Goal: Task Accomplishment & Management: Use online tool/utility

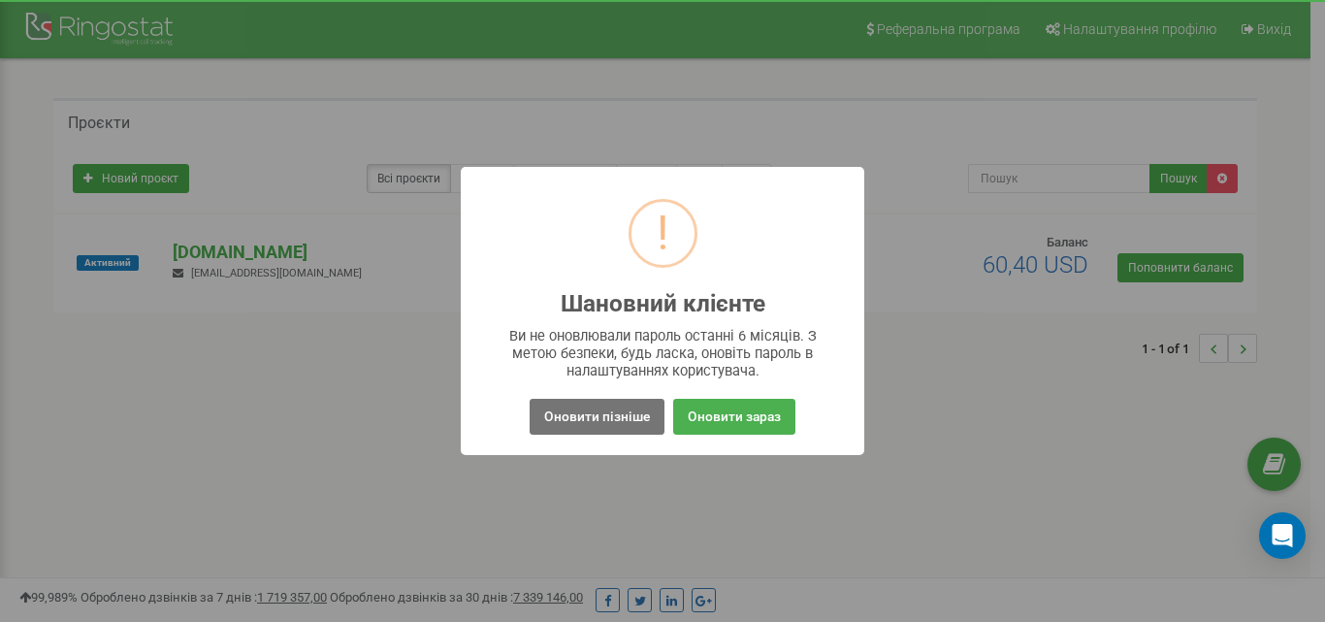
click at [648, 480] on div "! Шановний клієнте × Ви не оновлювали пароль останні 6 місяців. З метою безпеки…" at bounding box center [662, 311] width 1325 height 622
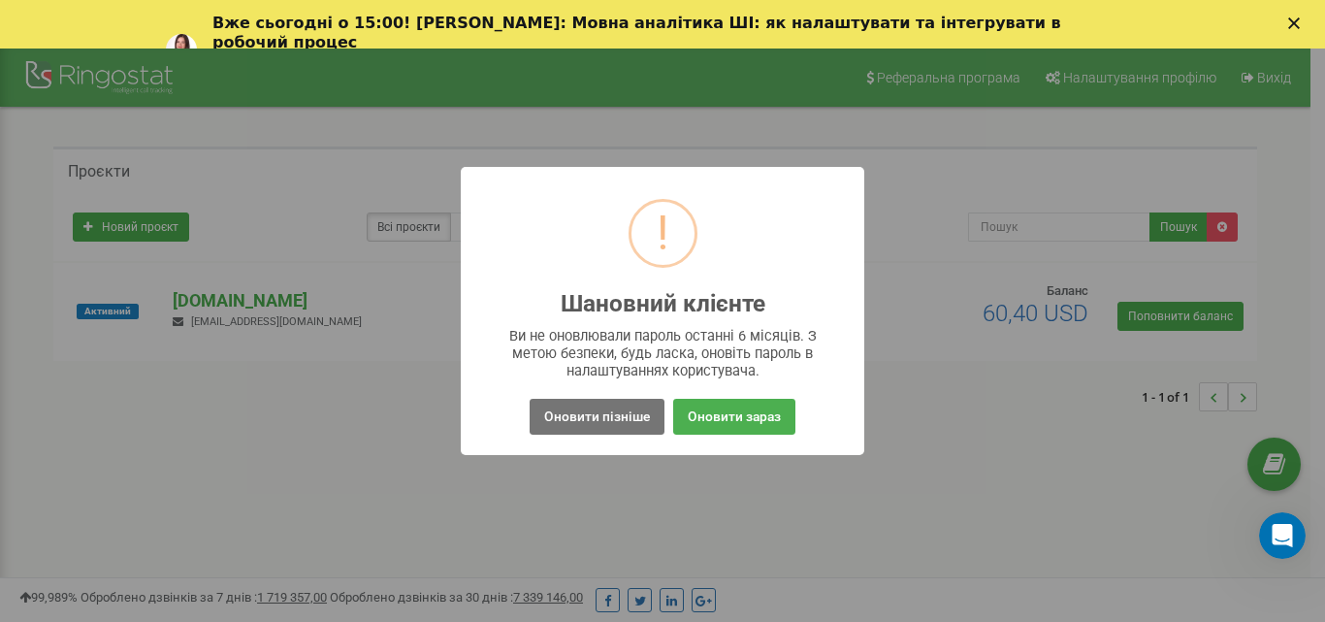
click at [1066, 420] on div "! Шановний клієнте × Ви не оновлювали пароль останні 6 місяців. З метою безпеки…" at bounding box center [662, 311] width 1325 height 622
click at [1294, 25] on icon "Закрыть" at bounding box center [1294, 23] width 12 height 12
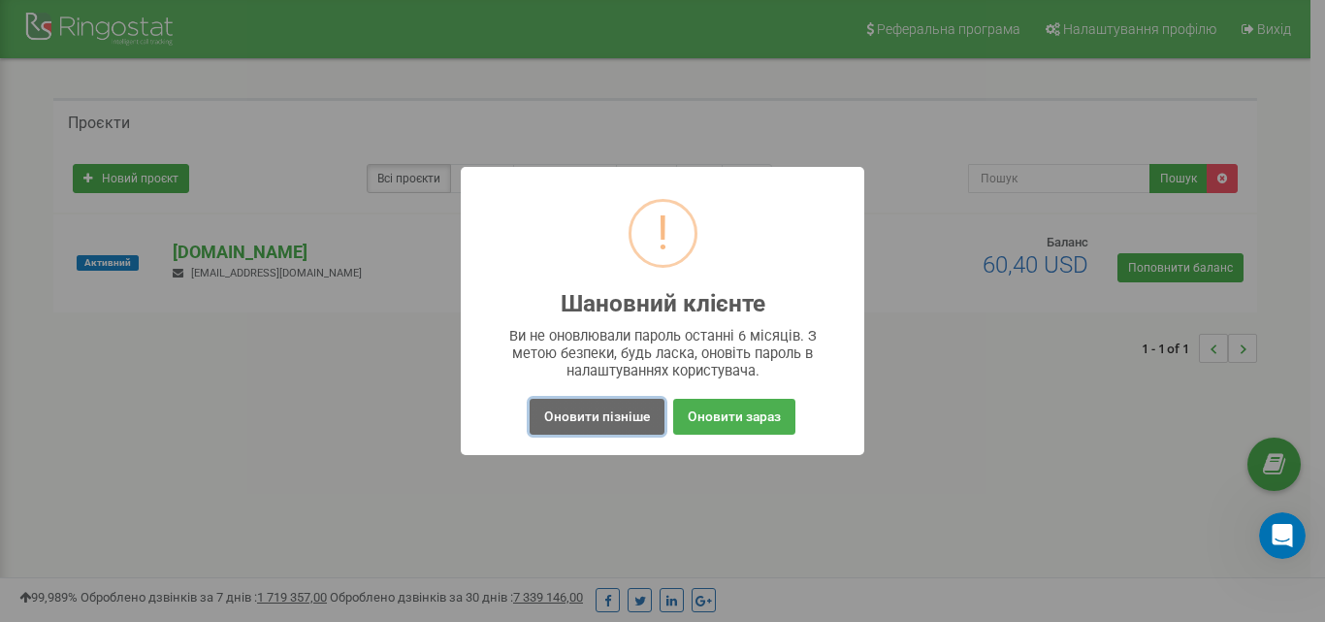
click at [596, 427] on button "Оновити пізніше" at bounding box center [596, 417] width 135 height 36
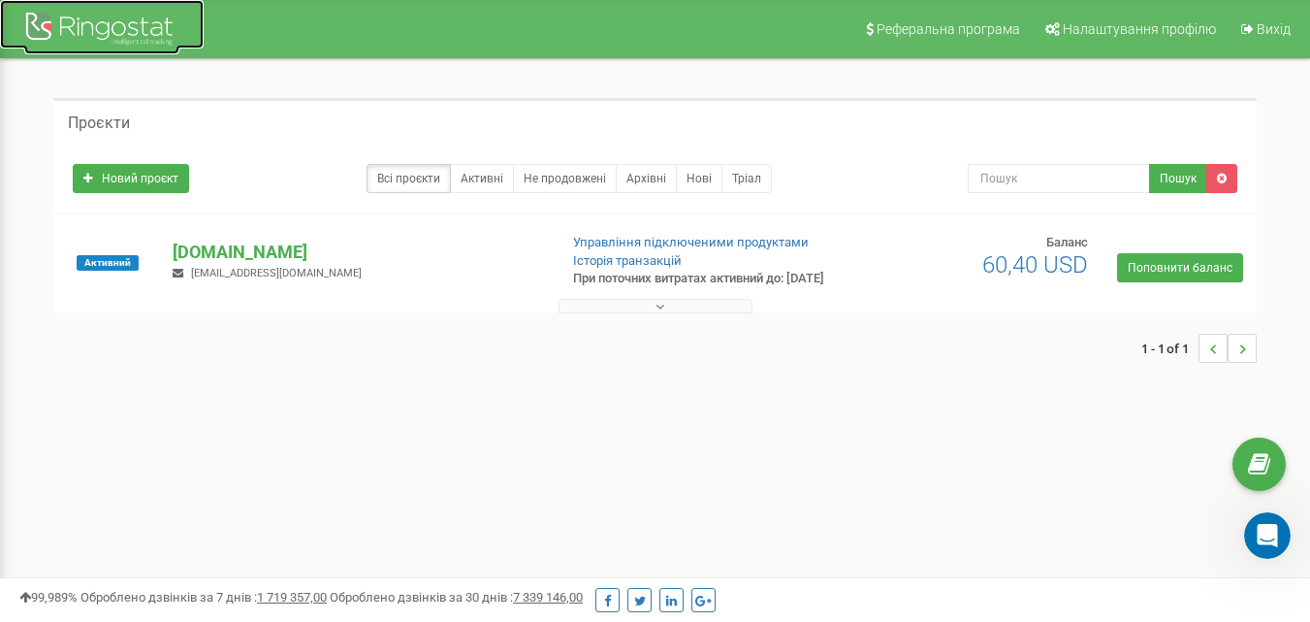
click at [84, 22] on div at bounding box center [101, 31] width 155 height 47
click at [502, 175] on link "Активні" at bounding box center [482, 178] width 64 height 29
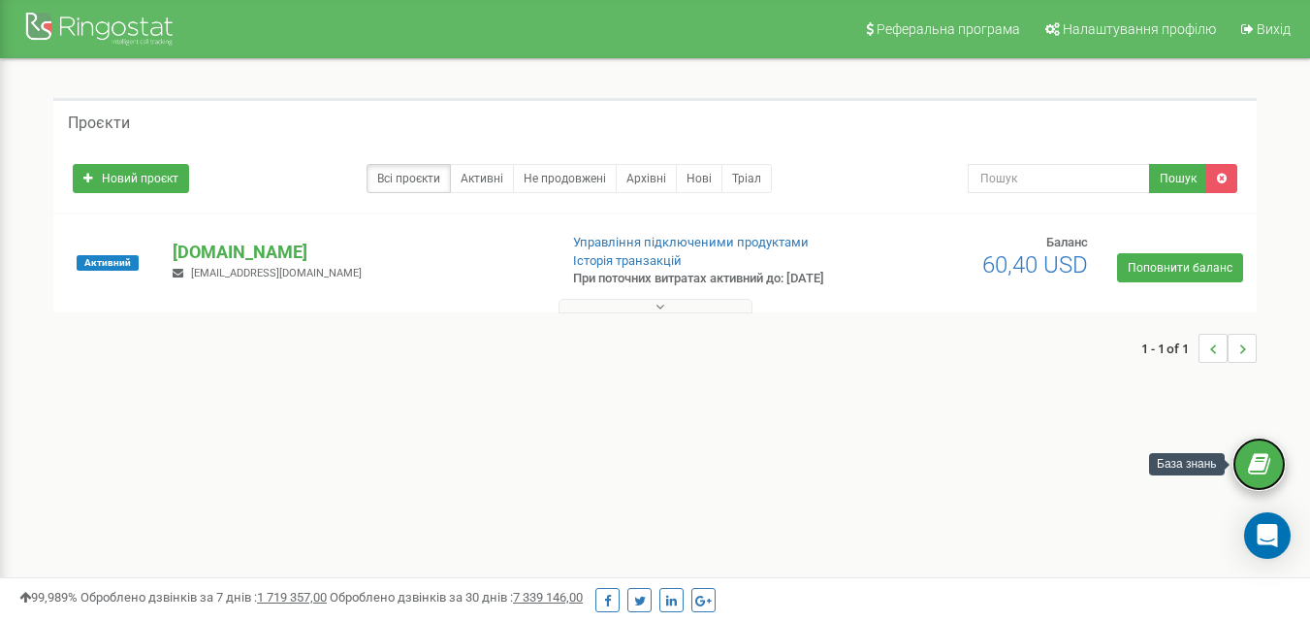
click at [1266, 462] on icon at bounding box center [1259, 464] width 22 height 29
click at [1274, 529] on icon "Open Intercom Messenger" at bounding box center [1267, 535] width 22 height 25
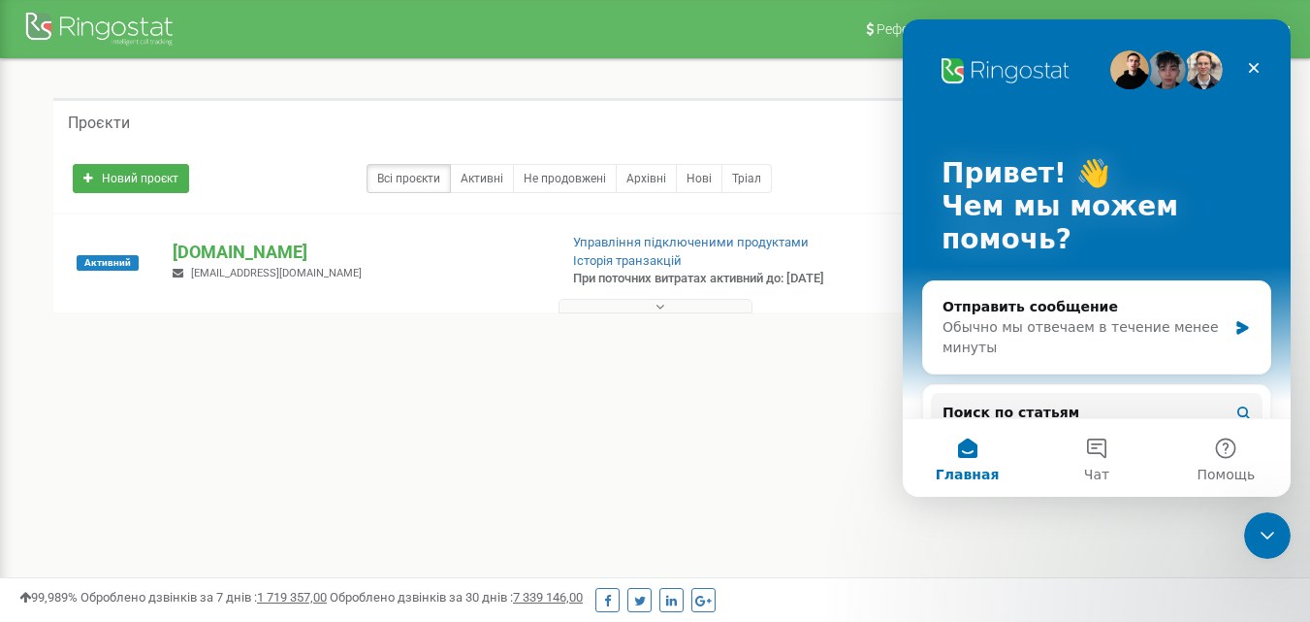
click at [868, 266] on div "Активний poshyk.org.ua seo@poshyk.org.ua Управління підключеними продуктами Іст…" at bounding box center [655, 273] width 1194 height 78
click at [1258, 56] on div "Закрыть" at bounding box center [1253, 67] width 35 height 35
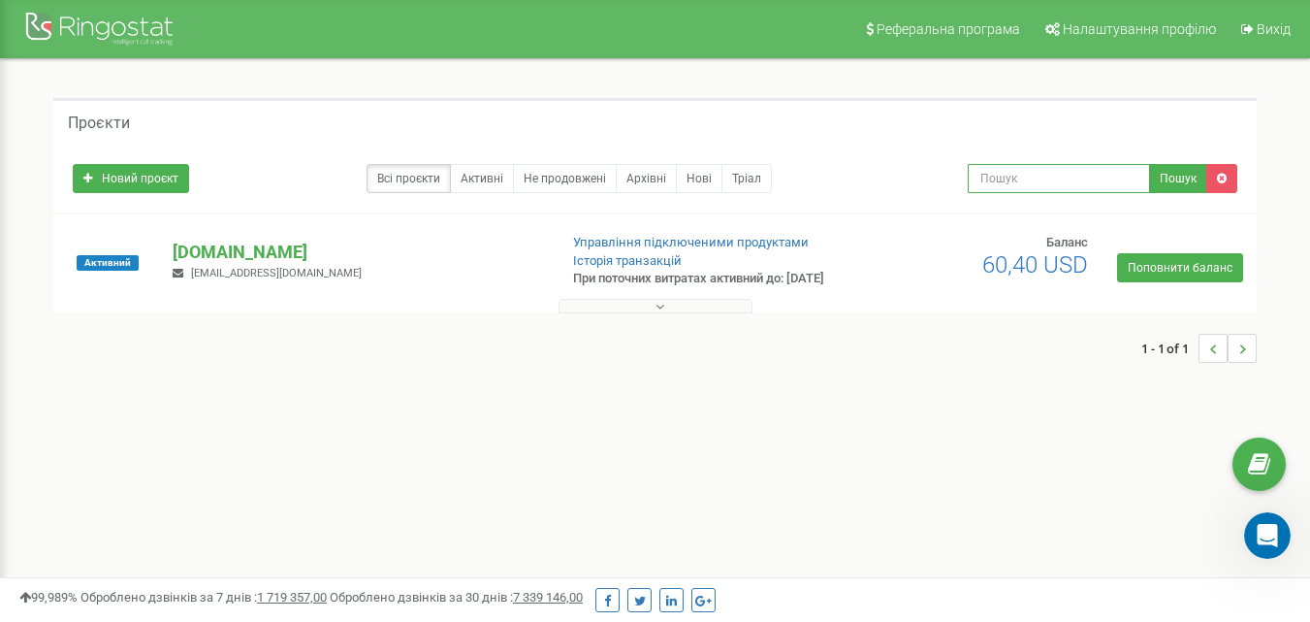
click at [1120, 184] on input "text" at bounding box center [1059, 178] width 182 height 29
click at [658, 313] on icon at bounding box center [659, 307] width 9 height 14
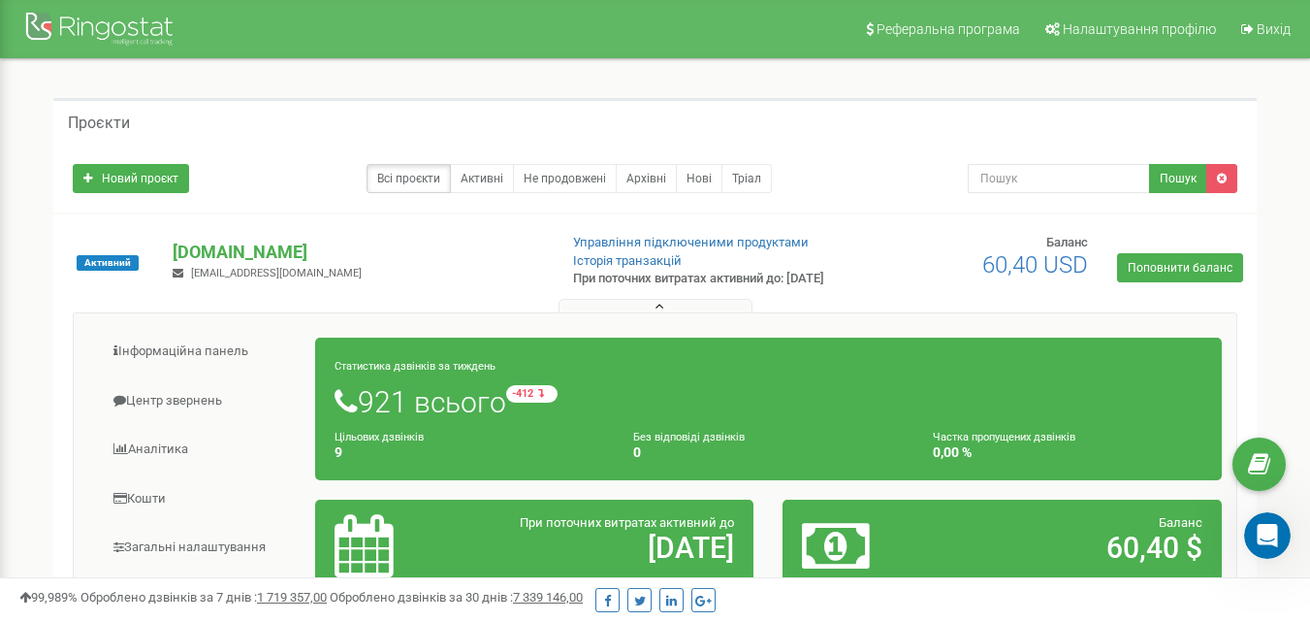
click at [659, 313] on icon at bounding box center [659, 307] width 9 height 14
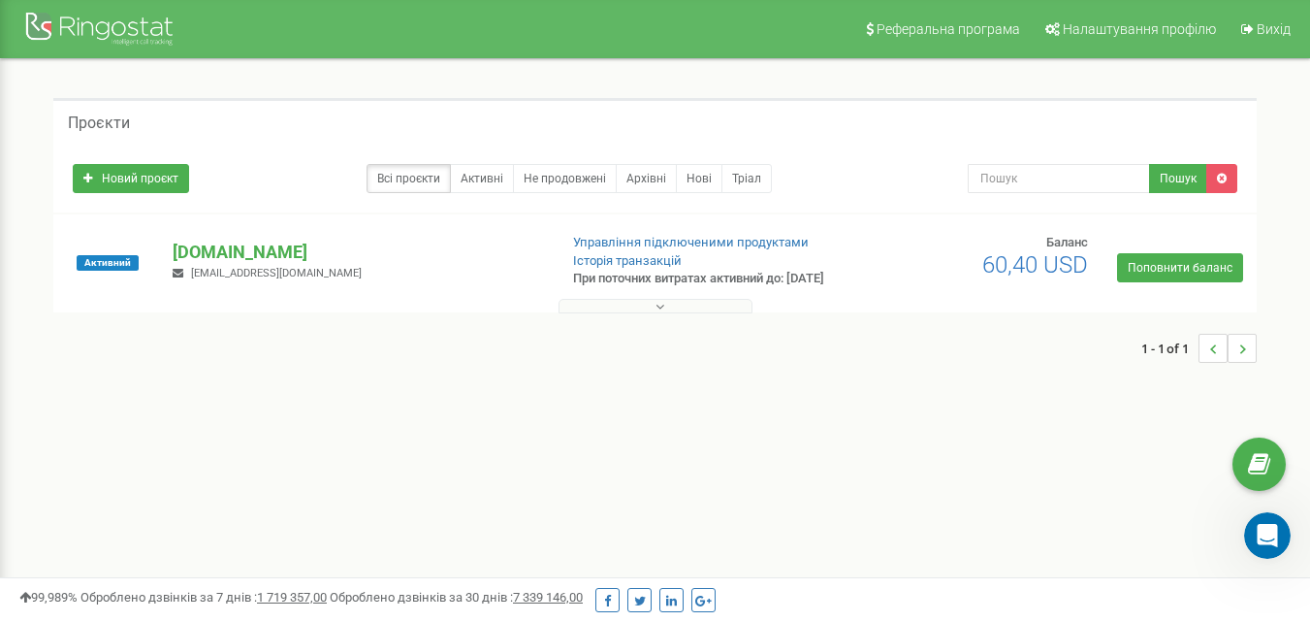
click at [659, 313] on icon at bounding box center [659, 307] width 9 height 14
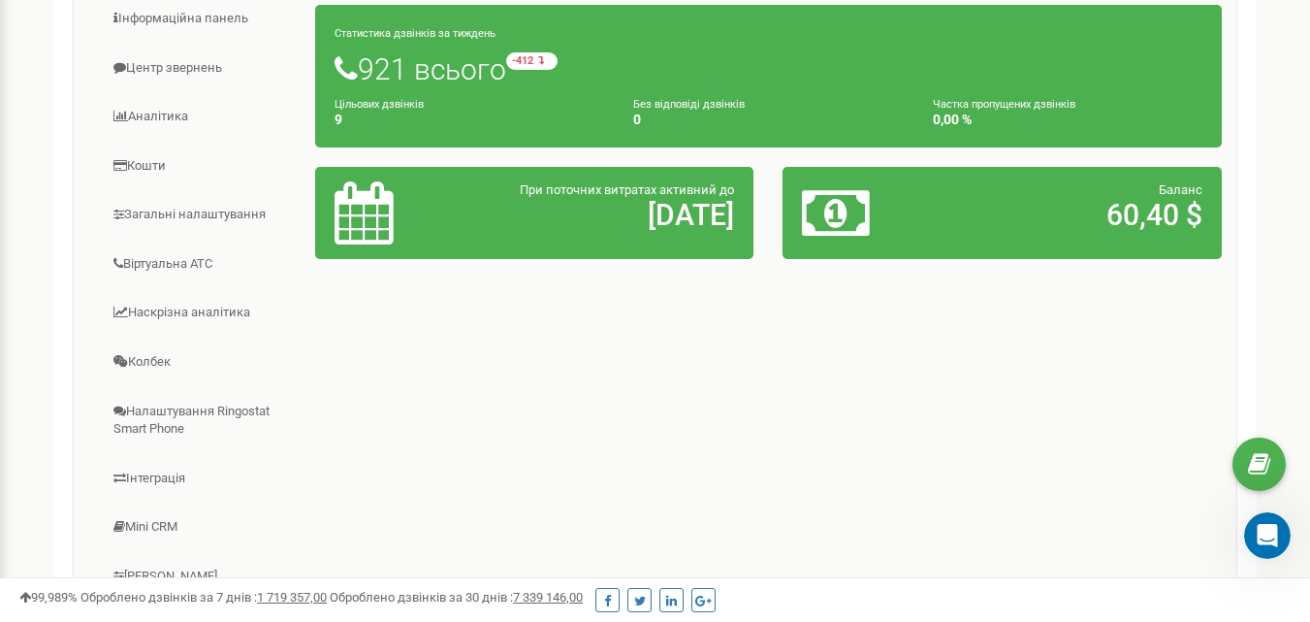
scroll to position [321, 0]
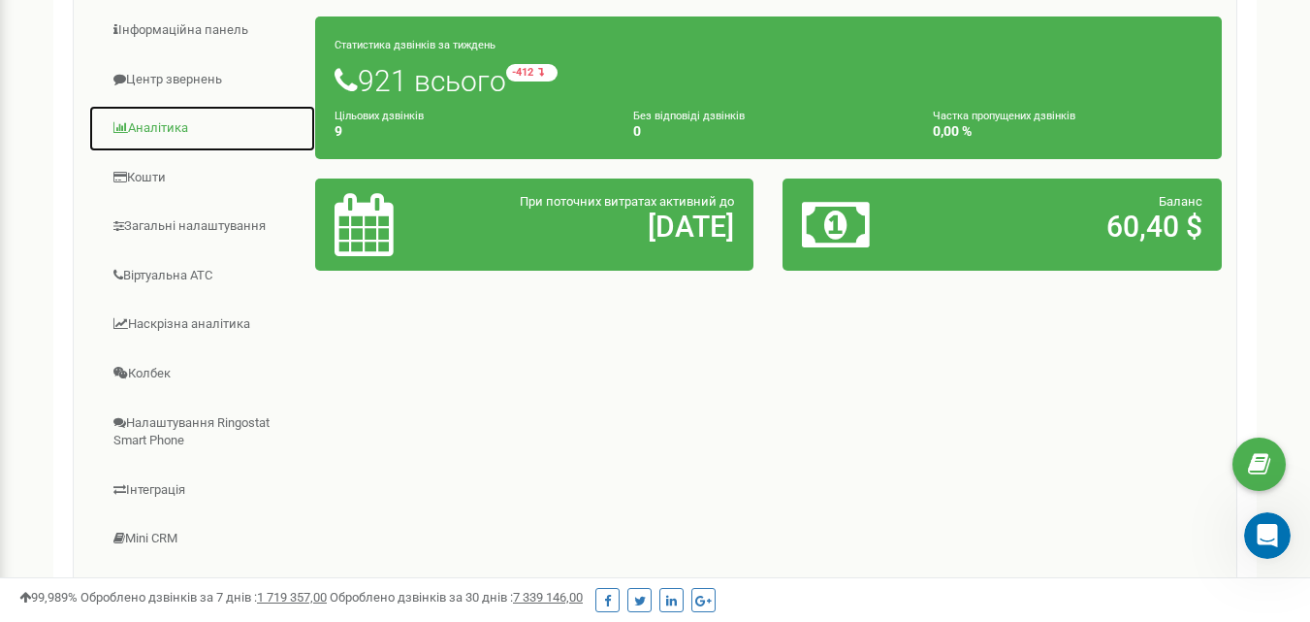
click at [167, 137] on link "Аналiтика" at bounding box center [202, 129] width 228 height 48
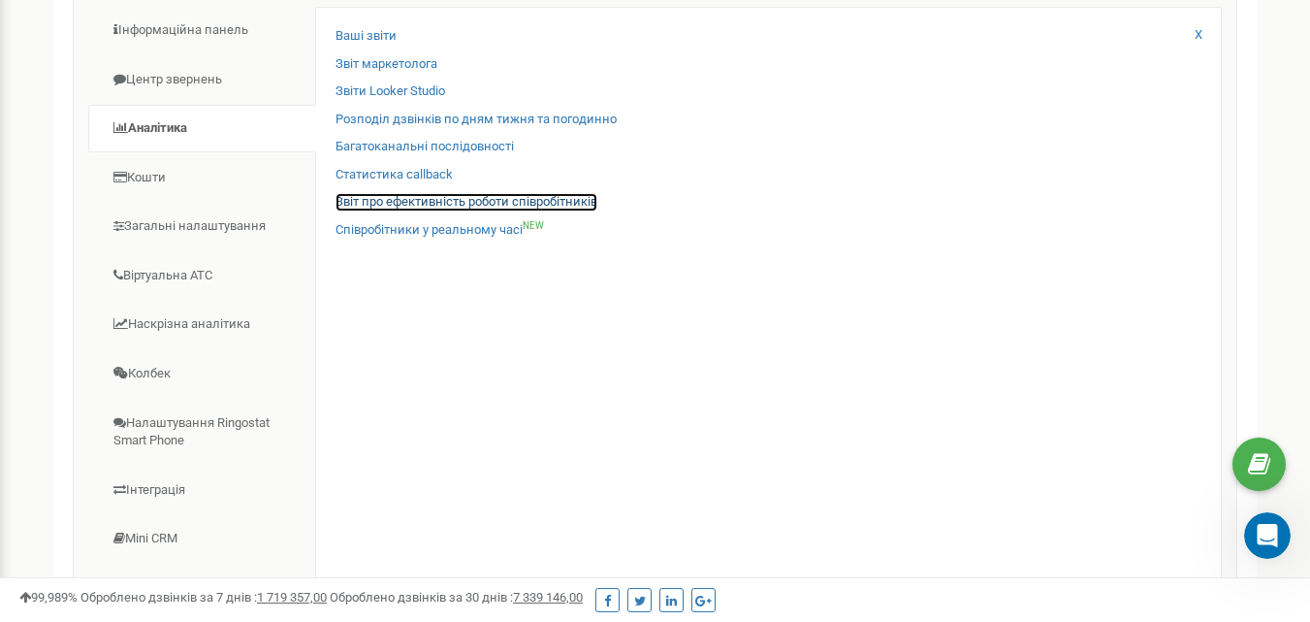
click at [528, 211] on link "Звіт про ефективність роботи співробітників" at bounding box center [467, 202] width 262 height 18
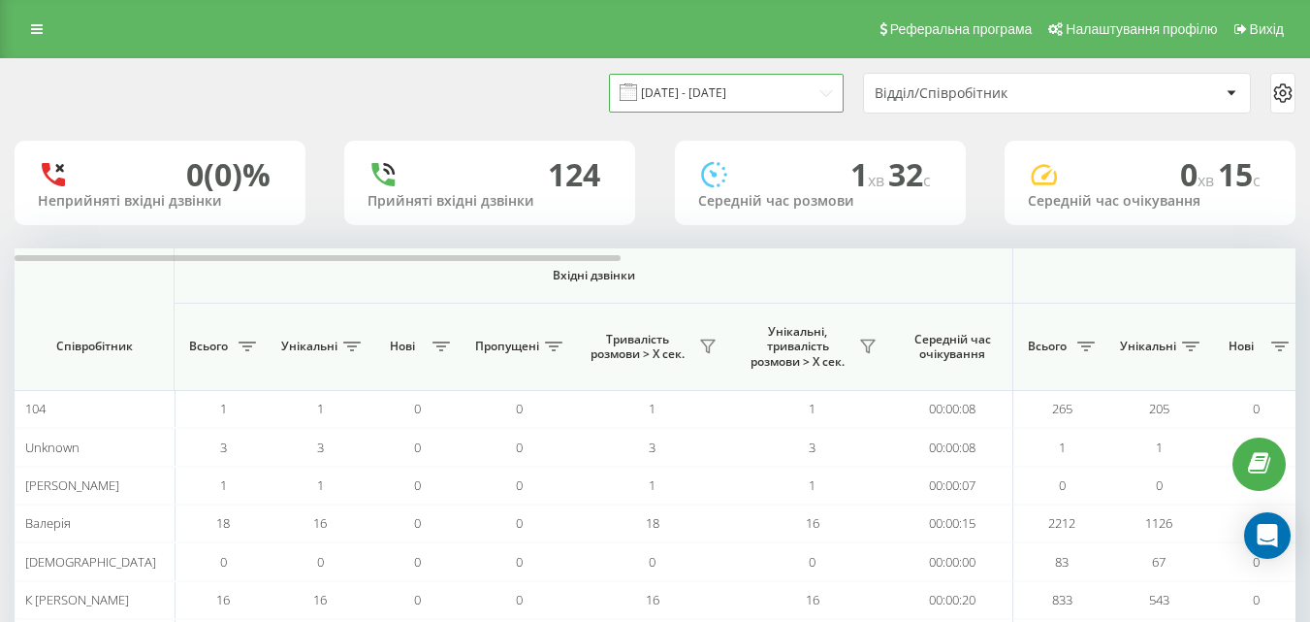
click at [809, 92] on input "19.07.2025 - 19.08.2025" at bounding box center [726, 93] width 235 height 38
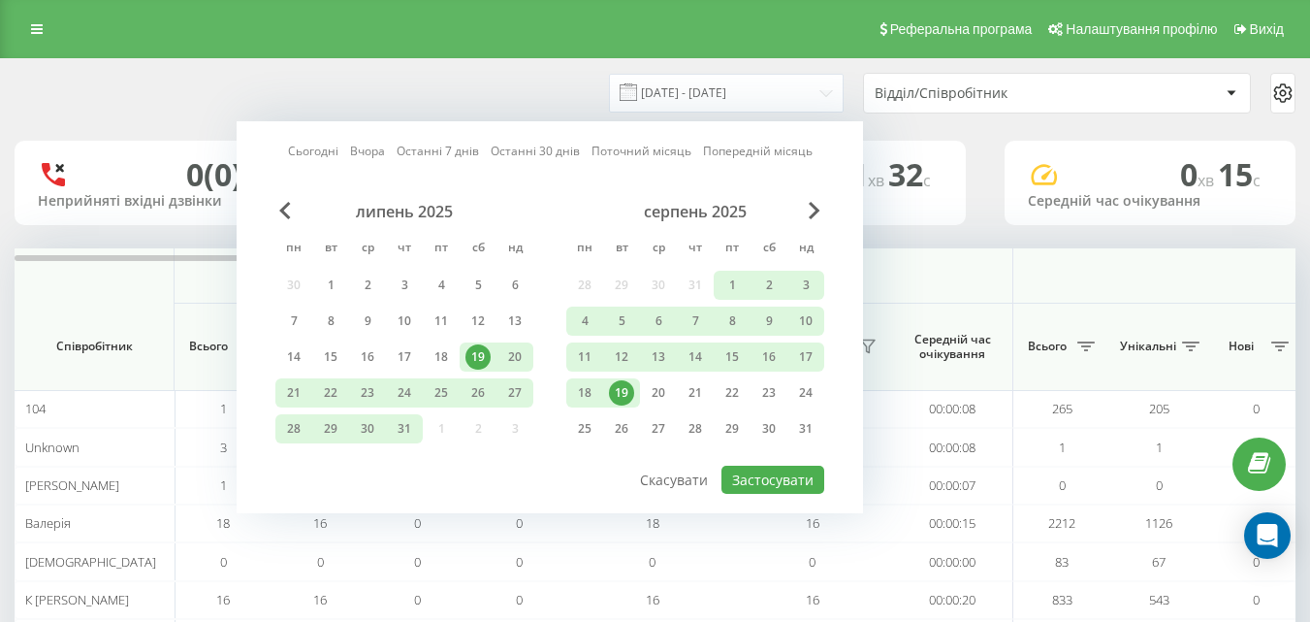
click at [621, 392] on div "19" at bounding box center [621, 392] width 25 height 25
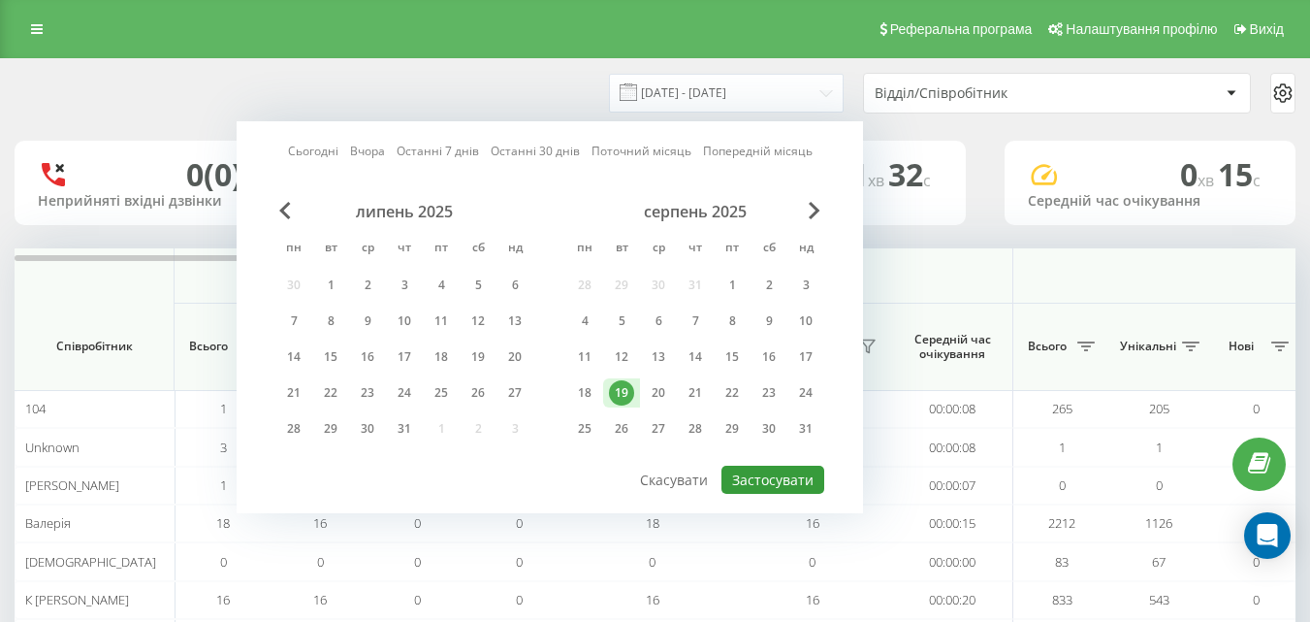
click at [767, 474] on button "Застосувати" at bounding box center [772, 479] width 103 height 28
type input "19.08.2025 - 19.08.2025"
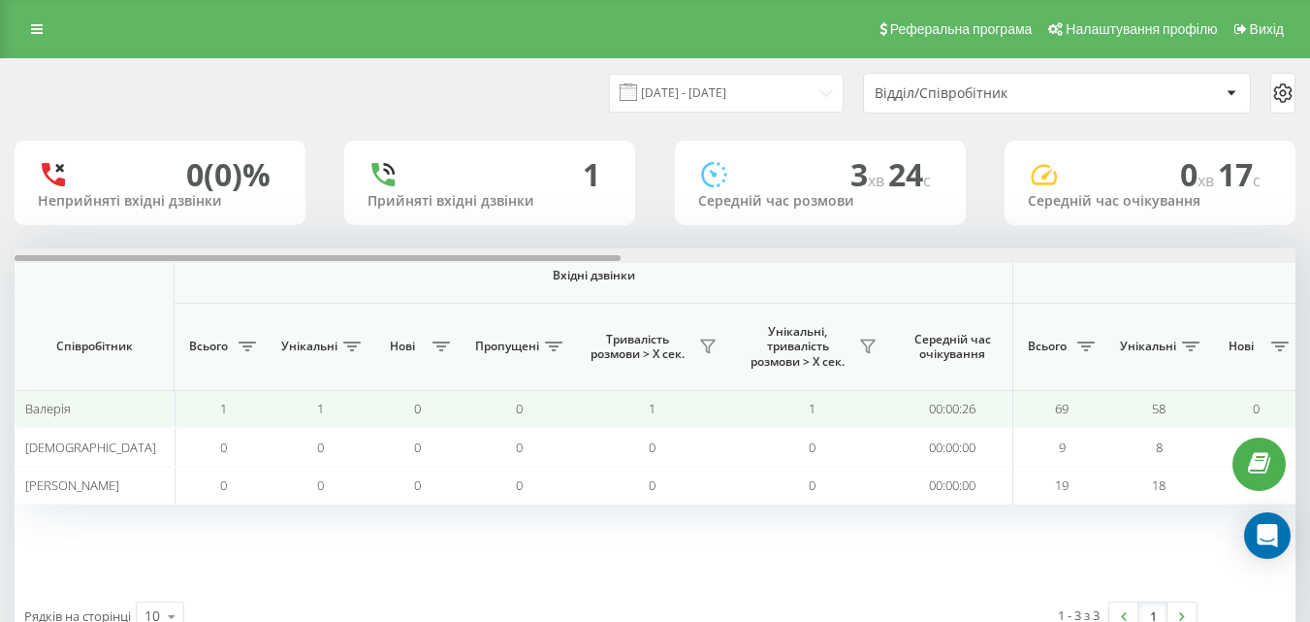
drag, startPoint x: 495, startPoint y: 258, endPoint x: 360, endPoint y: 408, distance: 202.5
click at [360, 408] on div "Вхідні дзвінки Вихідні дзвінки Всі дзвінки Співробітник Всього Унікальні Нові П…" at bounding box center [655, 417] width 1281 height 339
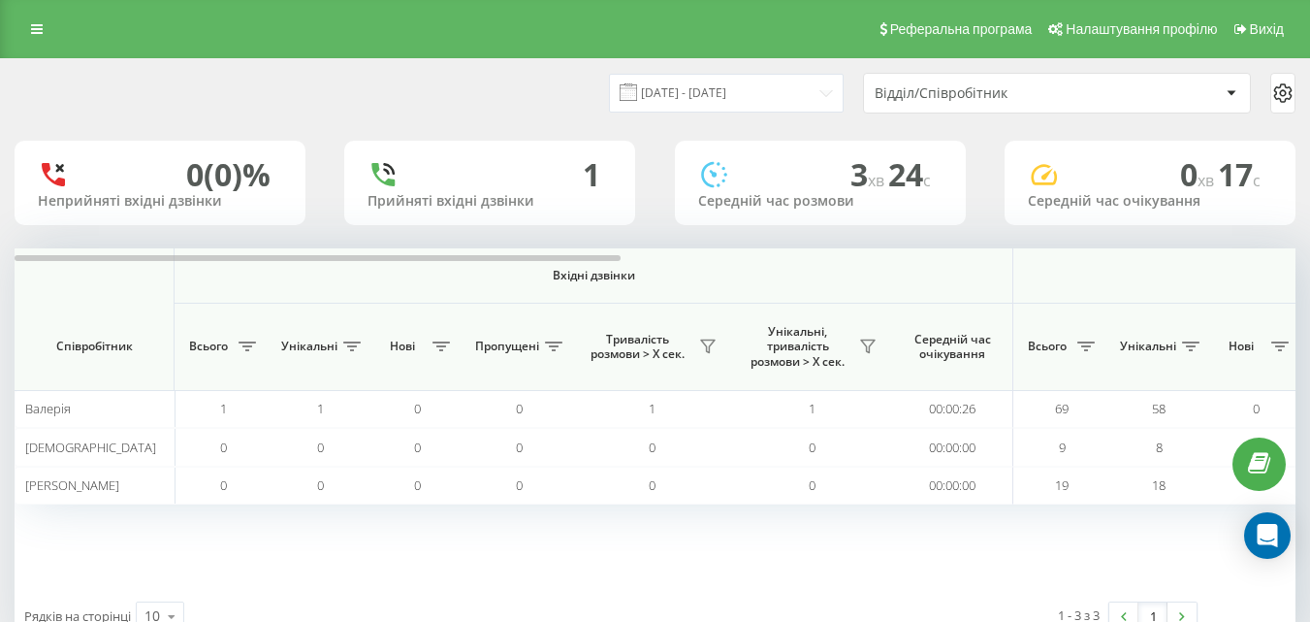
click at [426, 340] on span "Нові" at bounding box center [402, 346] width 48 height 16
click at [442, 343] on icon at bounding box center [440, 346] width 17 height 10
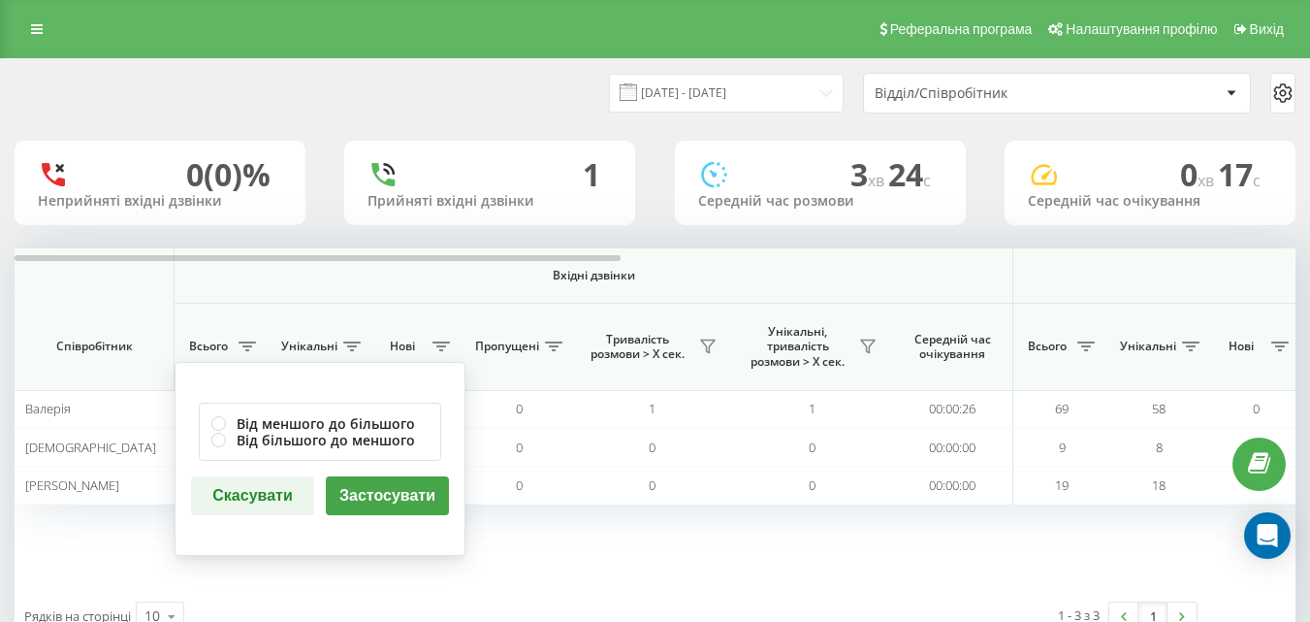
click at [360, 558] on div "Вхідні дзвінки Вихідні дзвінки Всі дзвінки Співробітник Всього Унікальні Нові В…" at bounding box center [655, 417] width 1281 height 339
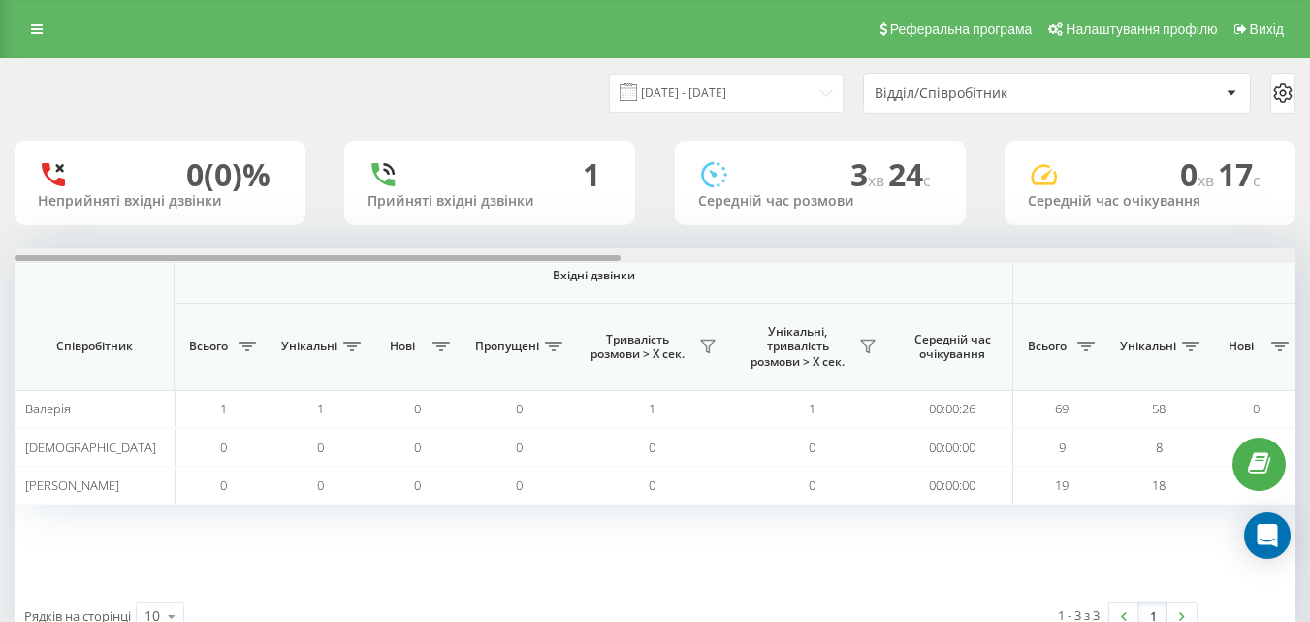
drag, startPoint x: 613, startPoint y: 261, endPoint x: 529, endPoint y: 373, distance: 140.0
click at [529, 373] on div "Вхідні дзвінки Вихідні дзвінки Всі дзвінки Співробітник Всього Унікальні Нові П…" at bounding box center [655, 417] width 1281 height 339
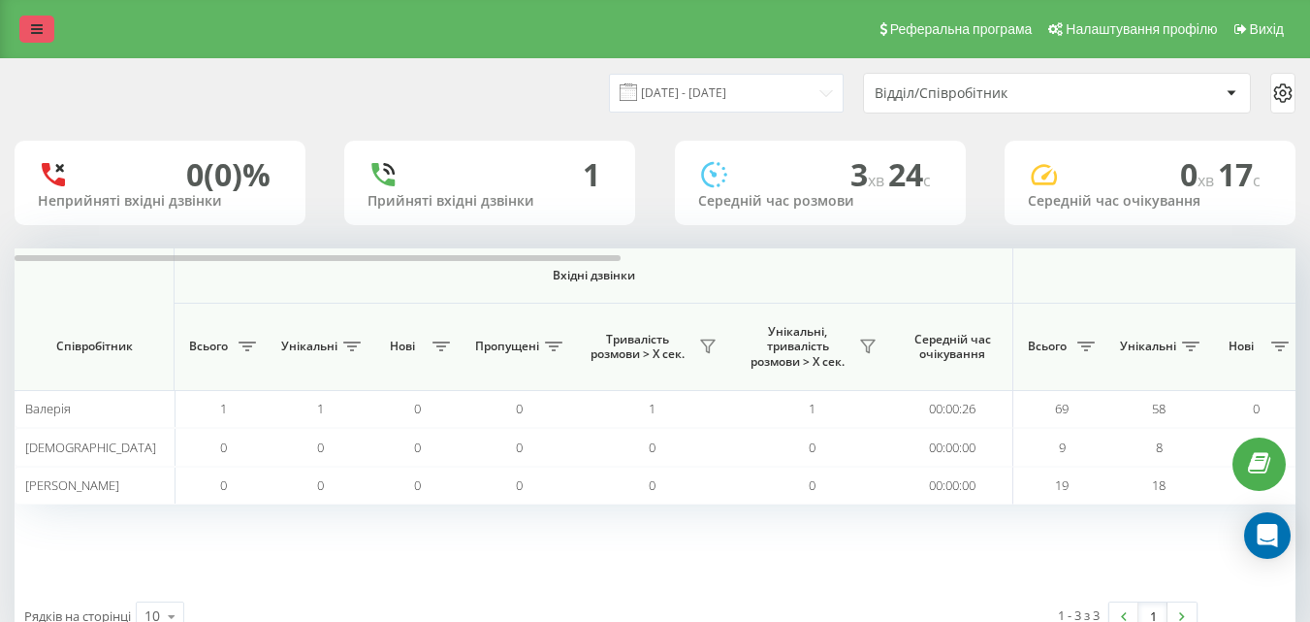
click at [34, 41] on link at bounding box center [36, 29] width 35 height 27
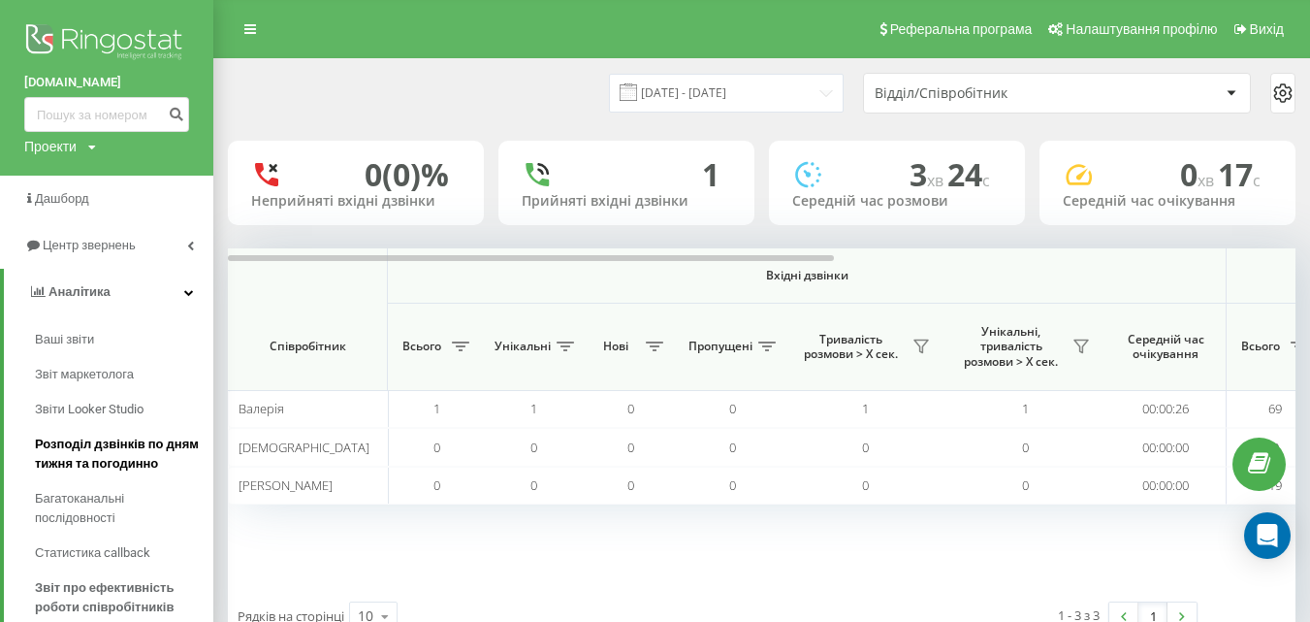
click at [124, 454] on span "Розподіл дзвінків по дням тижня та погодинно" at bounding box center [119, 453] width 169 height 39
click at [127, 463] on span "Розподіл дзвінків по дням тижня та погодинно" at bounding box center [119, 453] width 169 height 39
click at [123, 439] on span "Розподіл дзвінків по дням тижня та погодинно" at bounding box center [119, 453] width 169 height 39
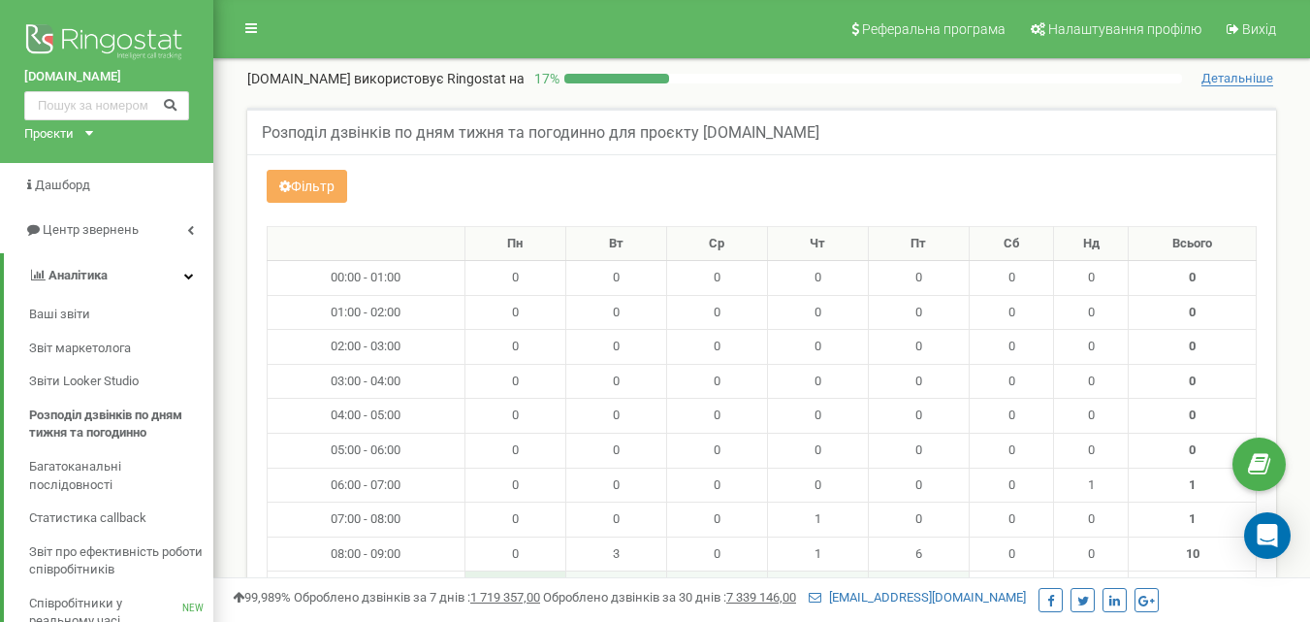
click at [293, 32] on nav "Реферальна програма Налаштування профілю Вихід" at bounding box center [761, 29] width 1097 height 58
click at [501, 16] on nav "Реферальна програма Налаштування профілю Вихід" at bounding box center [761, 29] width 1097 height 58
click at [241, 36] on link at bounding box center [251, 28] width 37 height 29
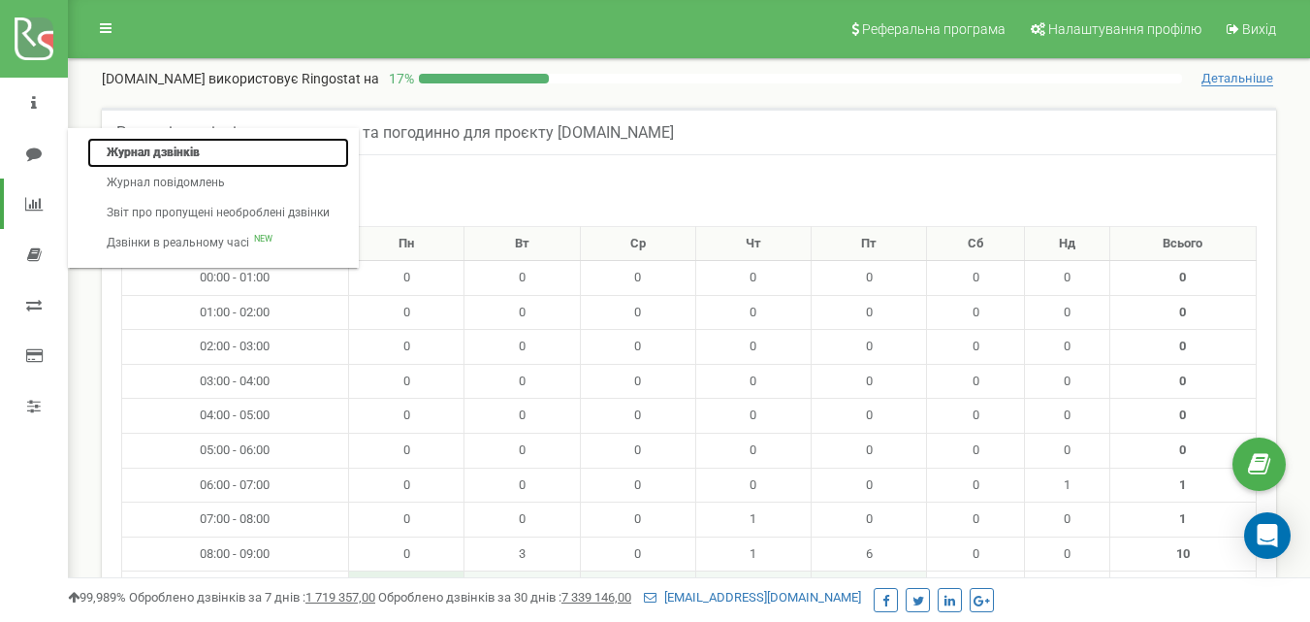
click at [217, 145] on link "Журнал дзвінків" at bounding box center [218, 153] width 262 height 30
click at [199, 163] on link "Журнал дзвінків" at bounding box center [218, 153] width 262 height 30
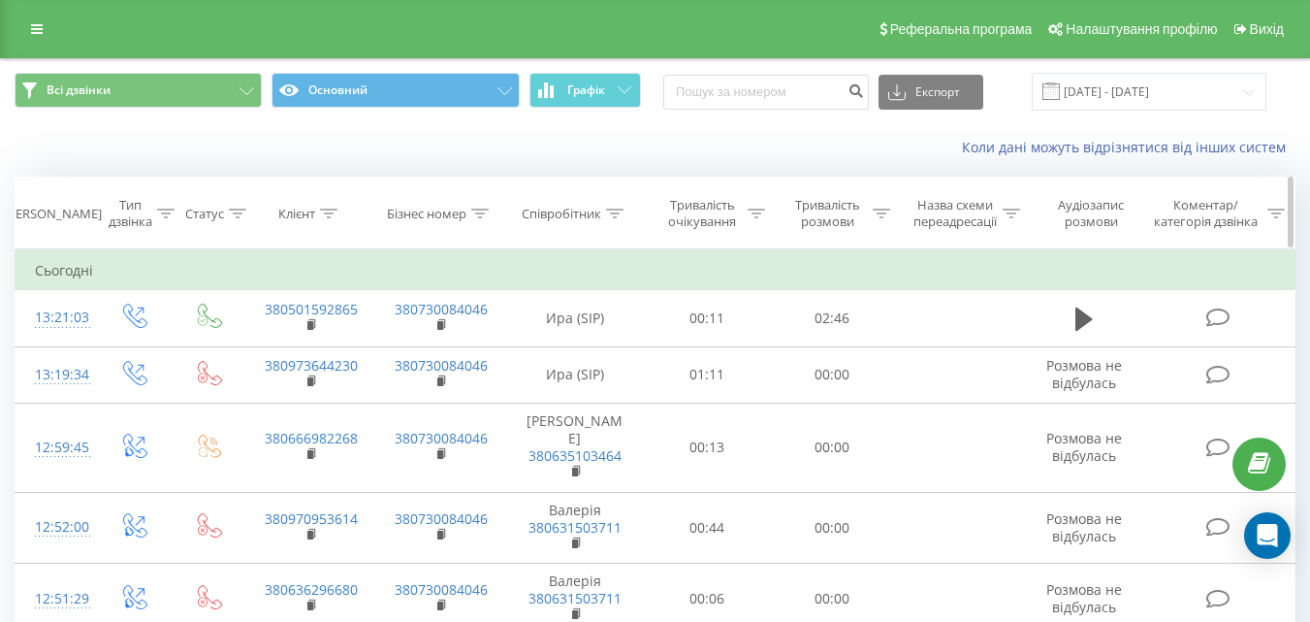
click at [1201, 211] on div "Коментар/категорія дзвінка" at bounding box center [1205, 213] width 113 height 33
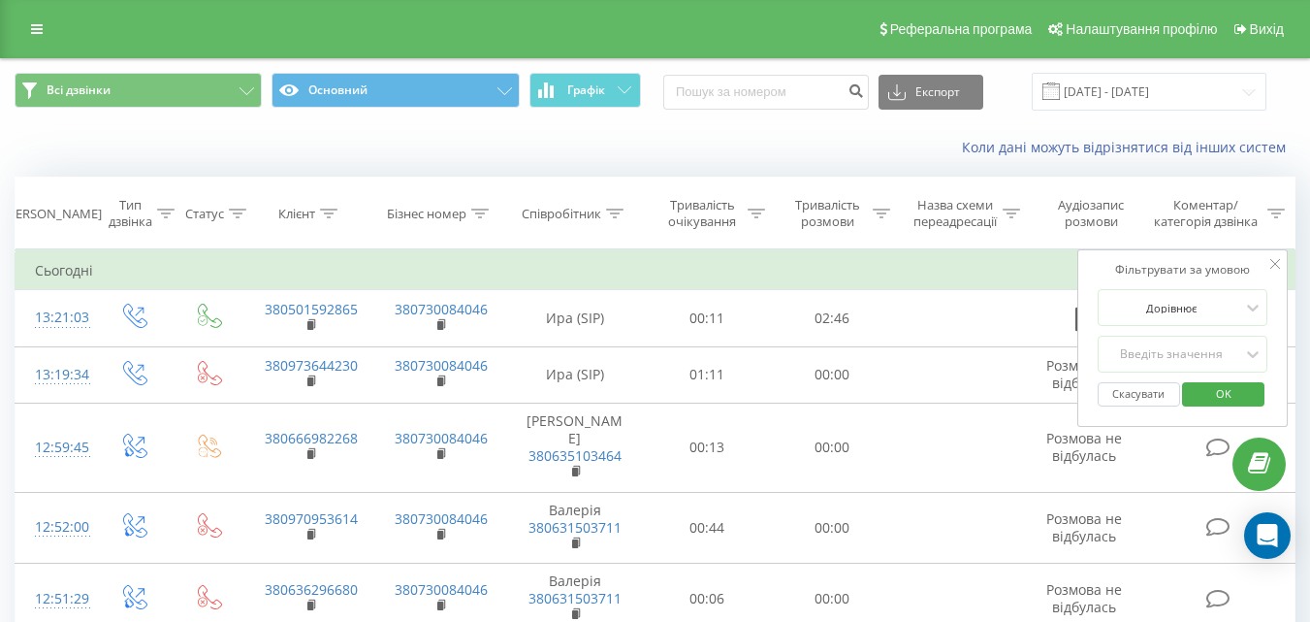
click at [227, 84] on button "Всі дзвінки" at bounding box center [138, 90] width 247 height 35
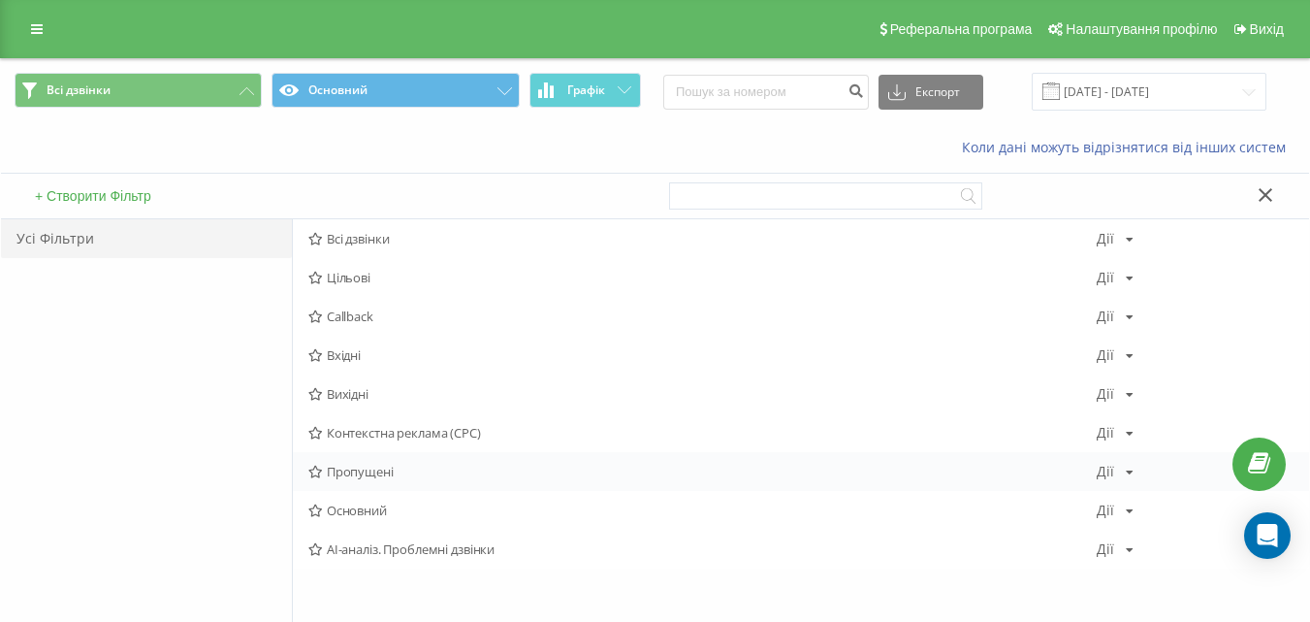
click at [410, 478] on span "Пропущені" at bounding box center [702, 471] width 788 height 14
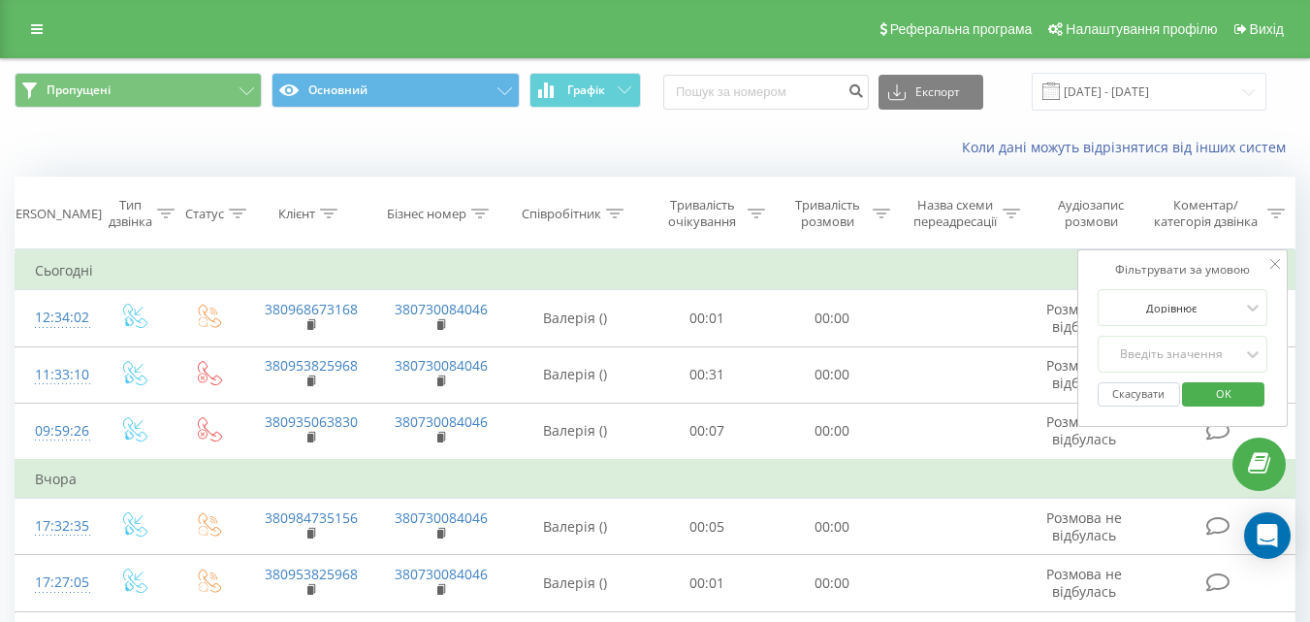
click at [1281, 265] on div "Фільтрувати за умовою Дорівнює Введіть значення Скасувати OK" at bounding box center [1182, 337] width 211 height 177
click at [138, 93] on button "Пропущені" at bounding box center [138, 90] width 247 height 35
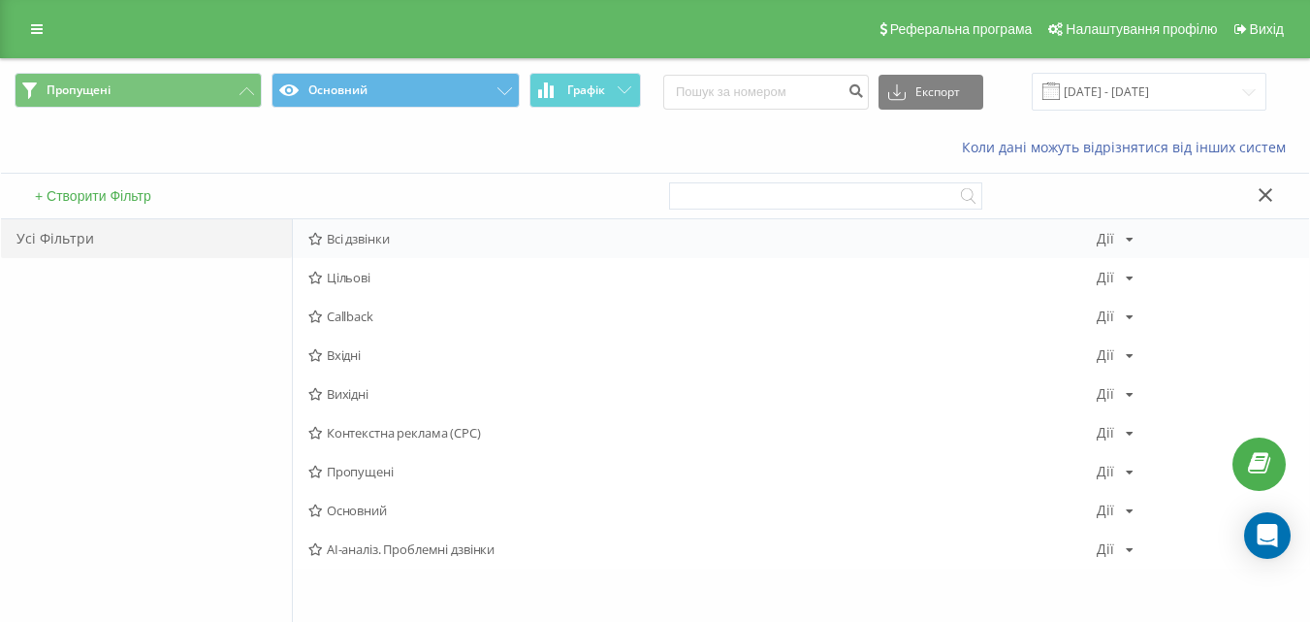
click at [391, 238] on span "Всі дзвінки" at bounding box center [702, 239] width 788 height 14
